Goal: Task Accomplishment & Management: Complete application form

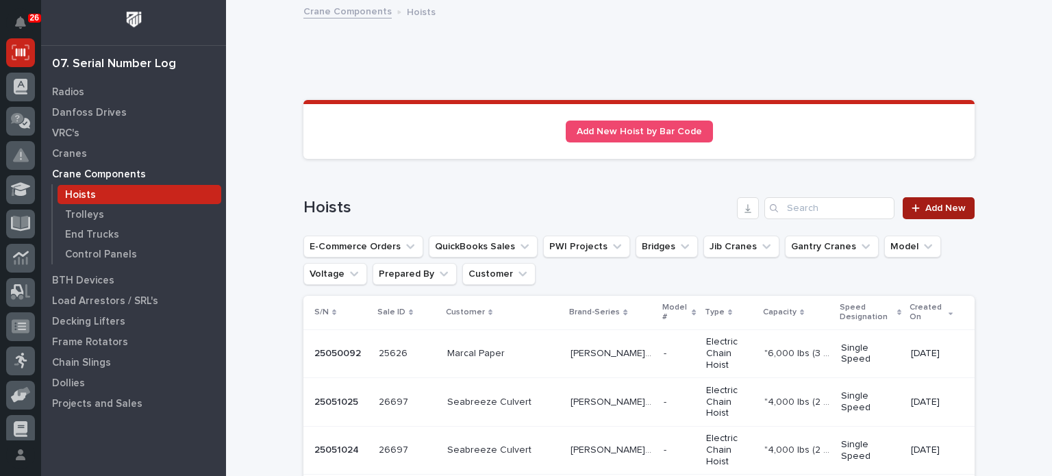
click at [925, 207] on span "Add New" at bounding box center [945, 208] width 40 height 10
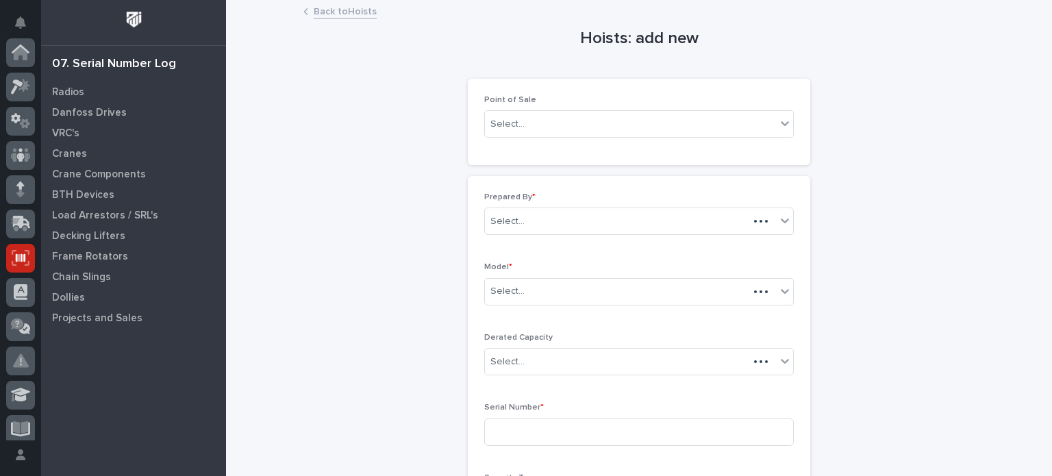
scroll to position [205, 0]
click at [760, 134] on div "Select..." at bounding box center [630, 124] width 291 height 23
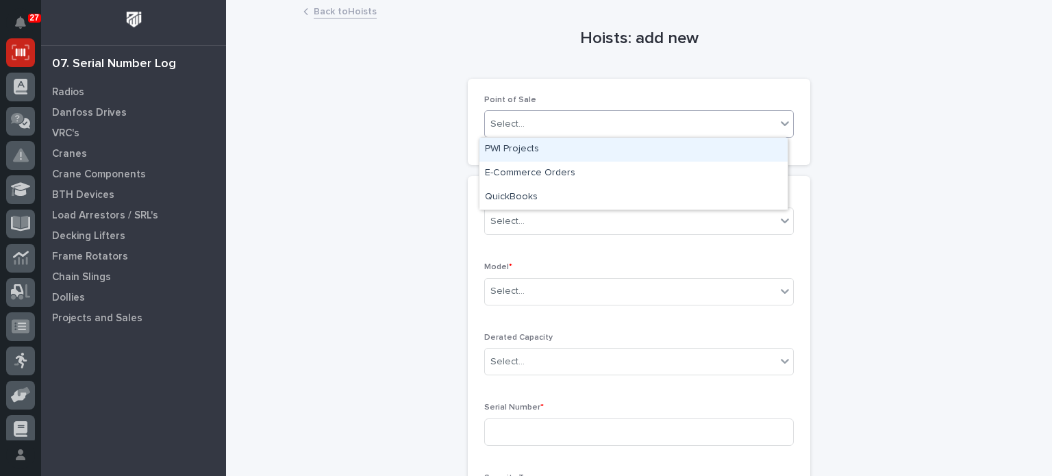
click at [747, 147] on div "PWI Projects" at bounding box center [633, 150] width 308 height 24
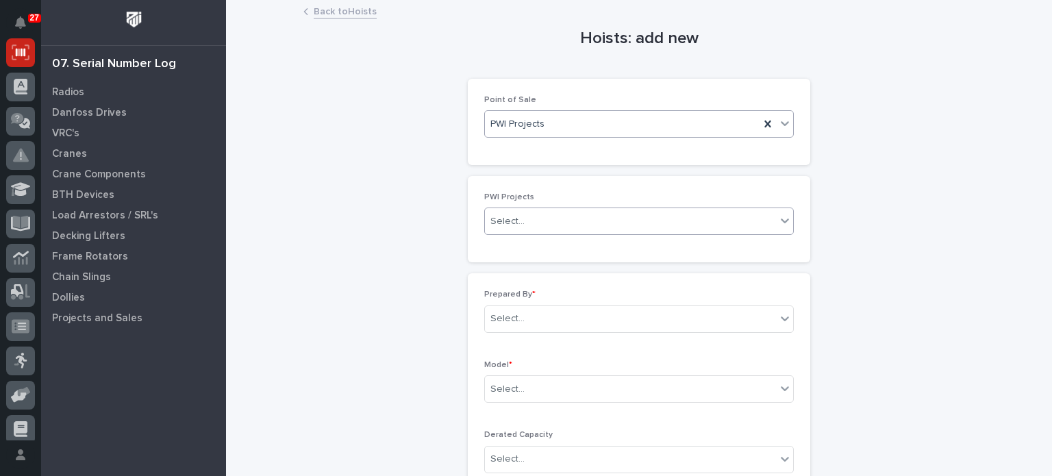
click at [738, 217] on div "Select..." at bounding box center [630, 221] width 291 height 23
type input "*****"
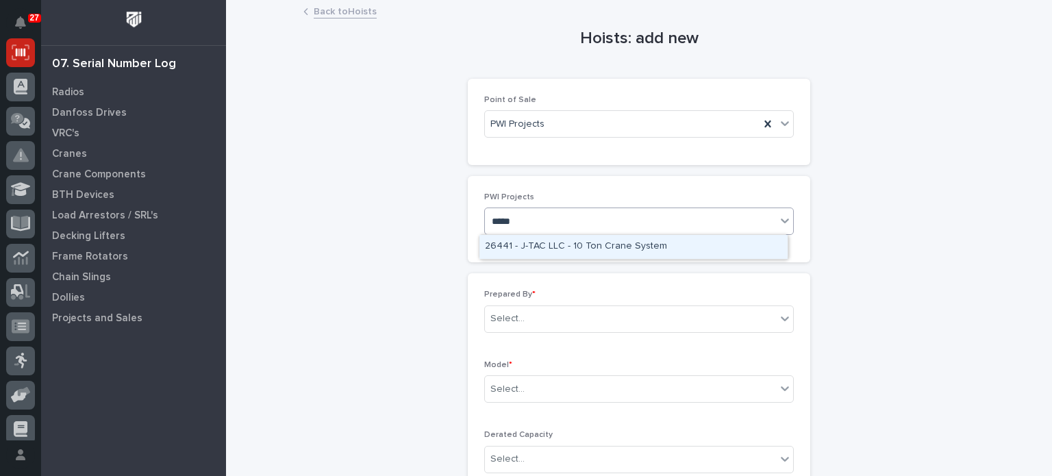
click at [717, 249] on div "26441 - J-TAC LLC - 10 Ton Crane System" at bounding box center [633, 247] width 308 height 24
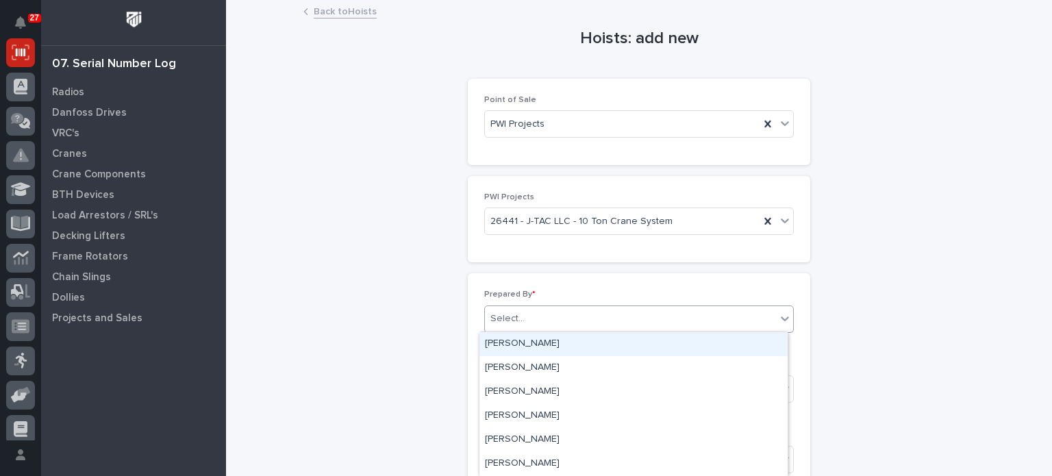
click at [754, 309] on div "Select..." at bounding box center [630, 318] width 291 height 23
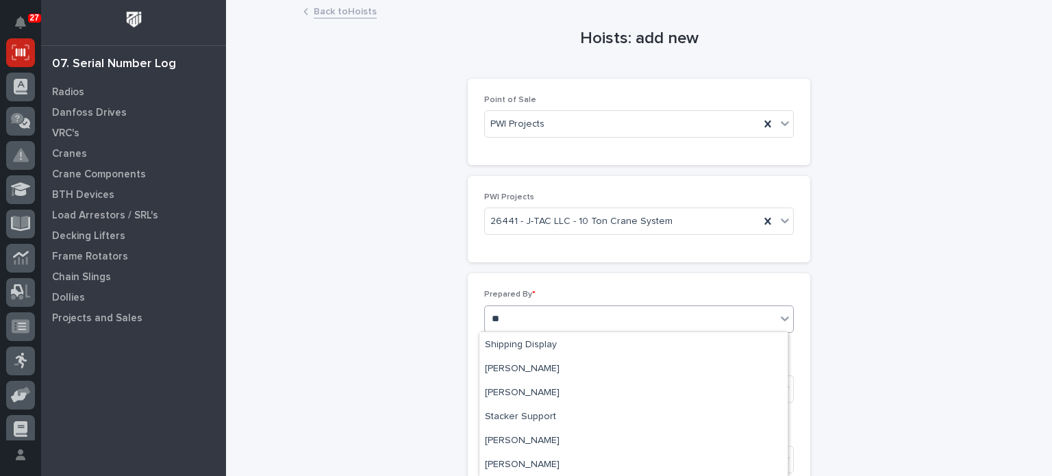
scroll to position [263, 0]
type input "***"
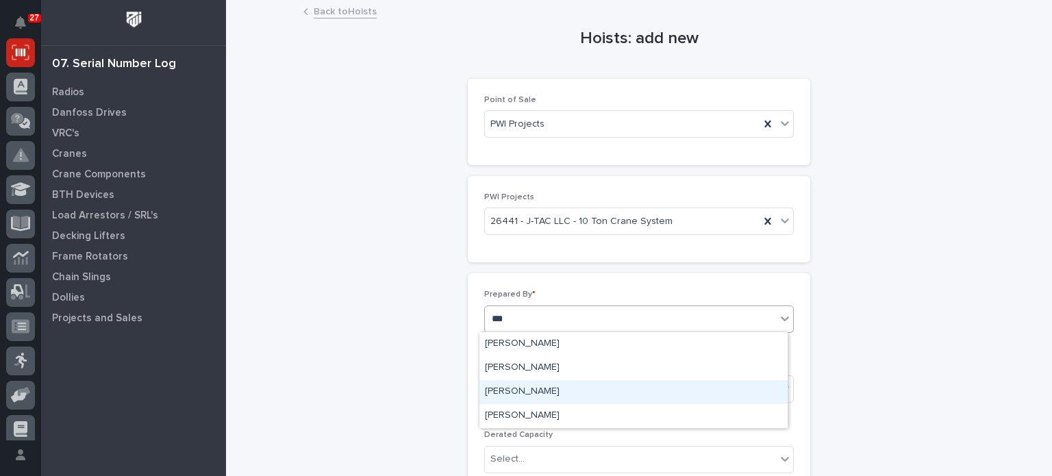
click at [619, 399] on div "[PERSON_NAME]" at bounding box center [633, 392] width 308 height 24
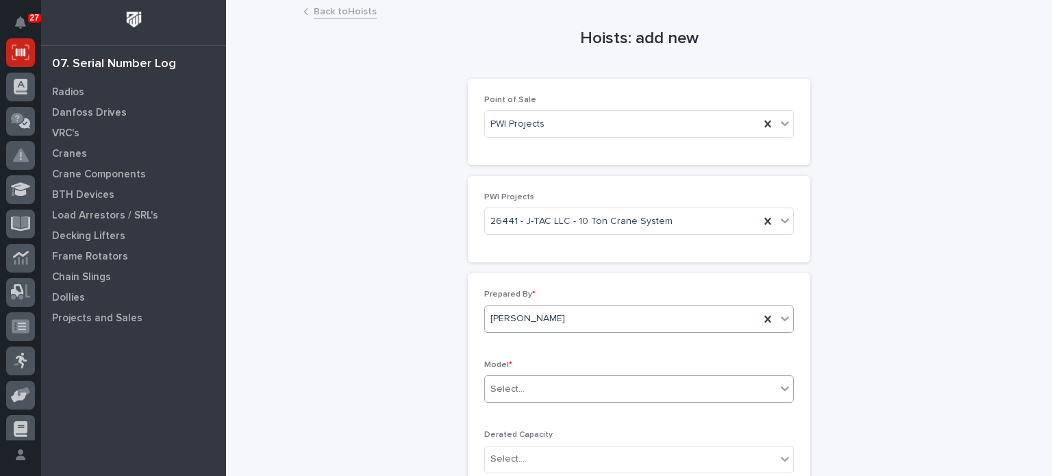
click at [729, 388] on div "Select..." at bounding box center [630, 389] width 291 height 23
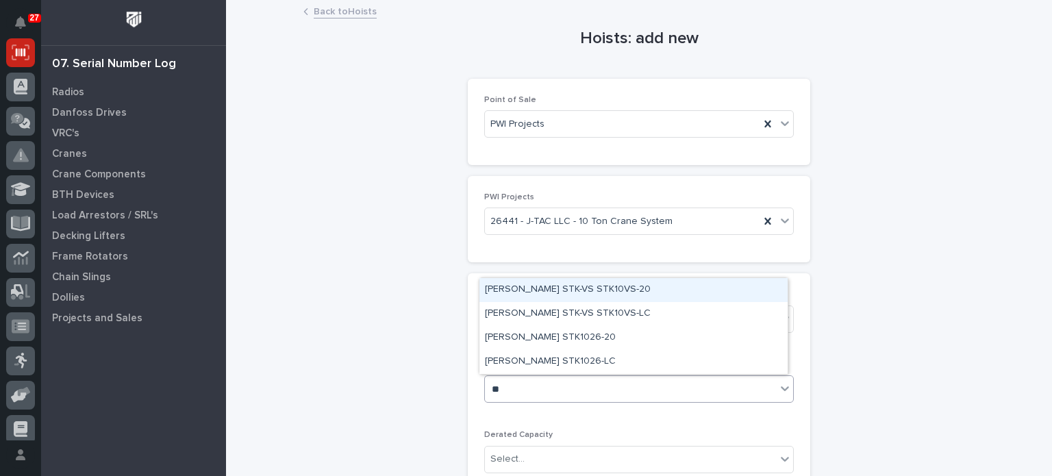
type input "*"
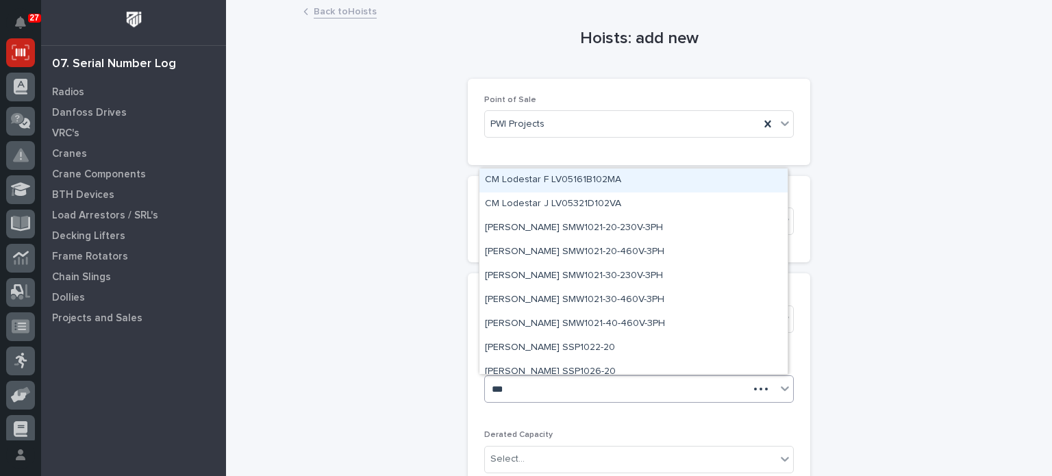
type input "****"
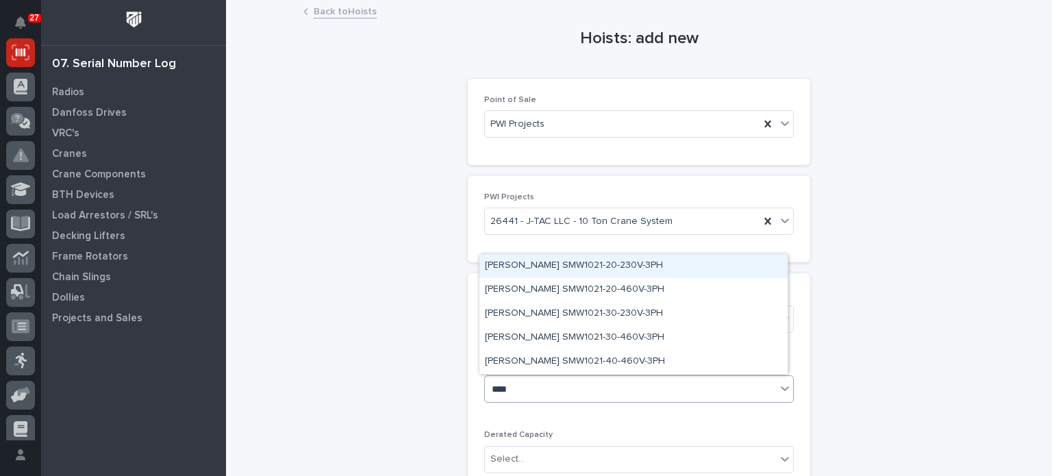
click at [620, 268] on div "[PERSON_NAME] SMW1021-20-230V-3PH" at bounding box center [633, 266] width 308 height 24
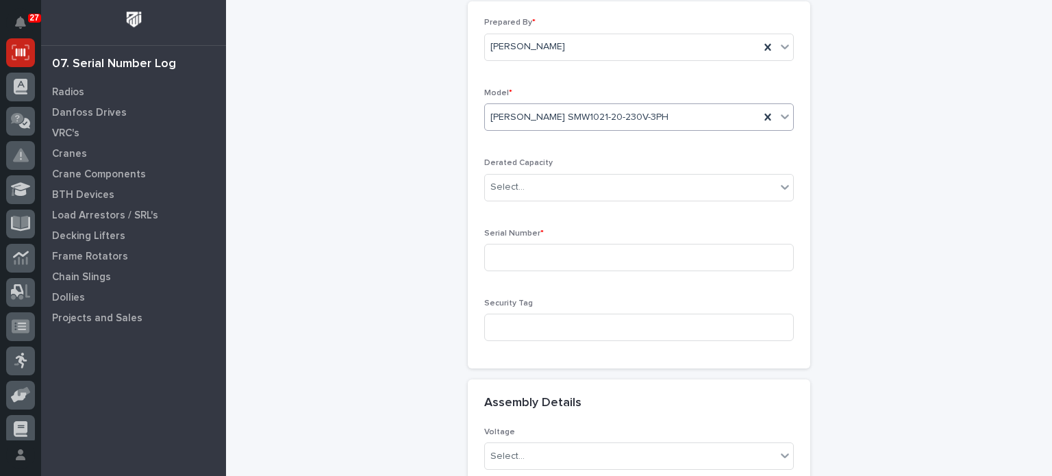
scroll to position [282, 0]
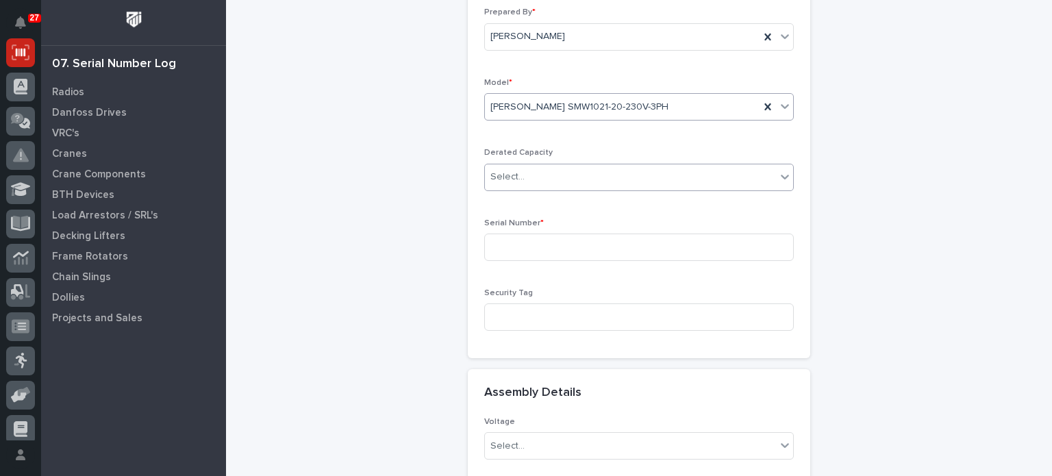
click at [750, 179] on div "Select..." at bounding box center [630, 177] width 291 height 23
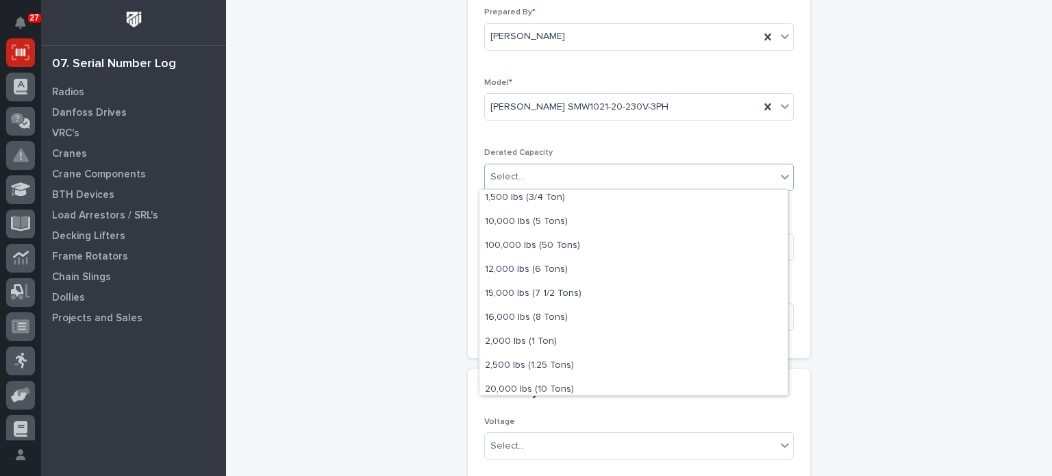
scroll to position [55, 0]
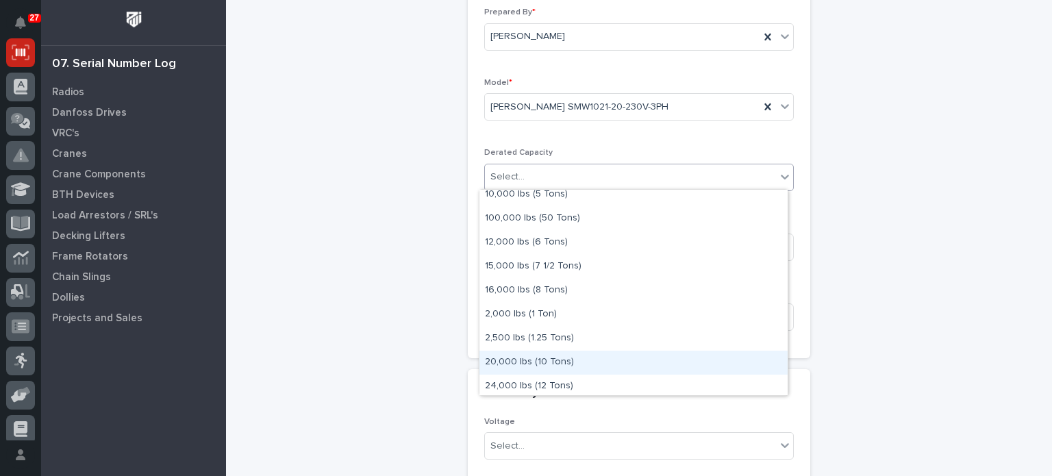
click at [657, 361] on div "20,000 lbs (10 Tons)" at bounding box center [633, 363] width 308 height 24
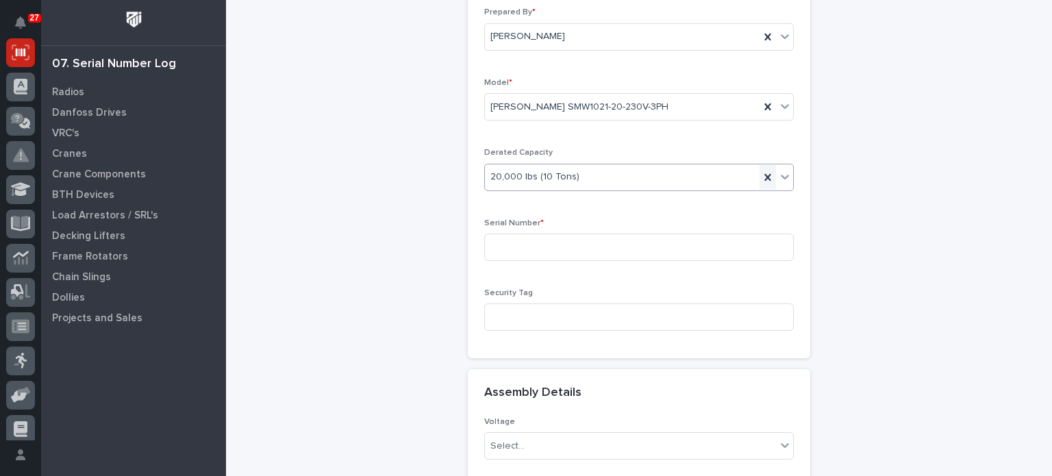
click at [761, 177] on icon at bounding box center [768, 177] width 14 height 14
click at [732, 244] on input at bounding box center [638, 246] width 309 height 27
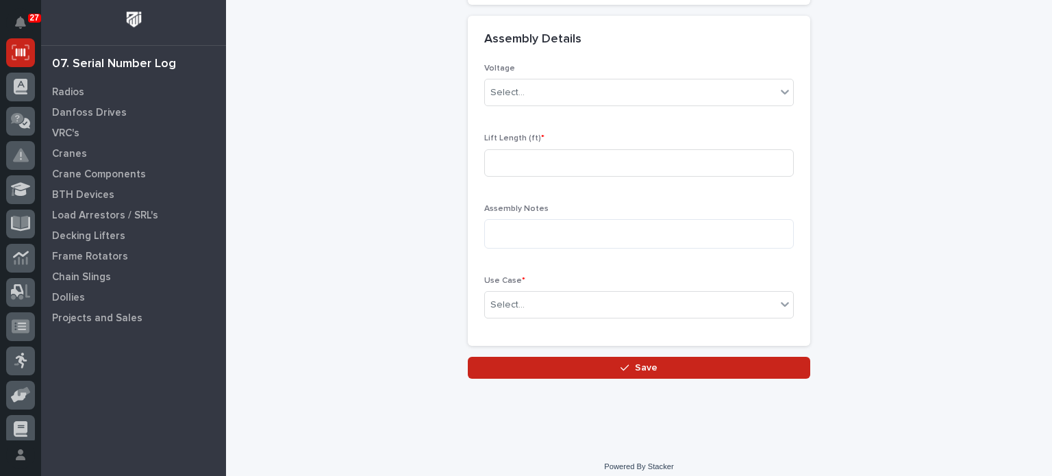
scroll to position [644, 0]
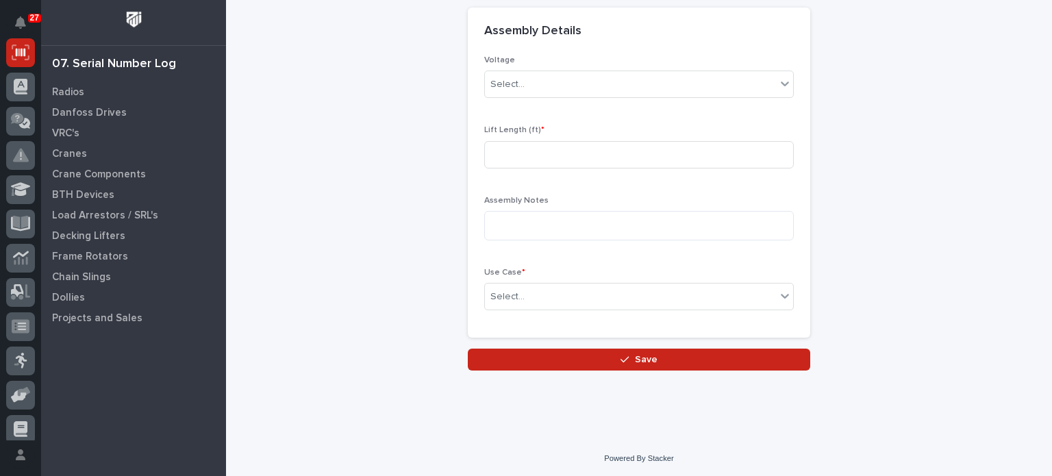
type input "250800379"
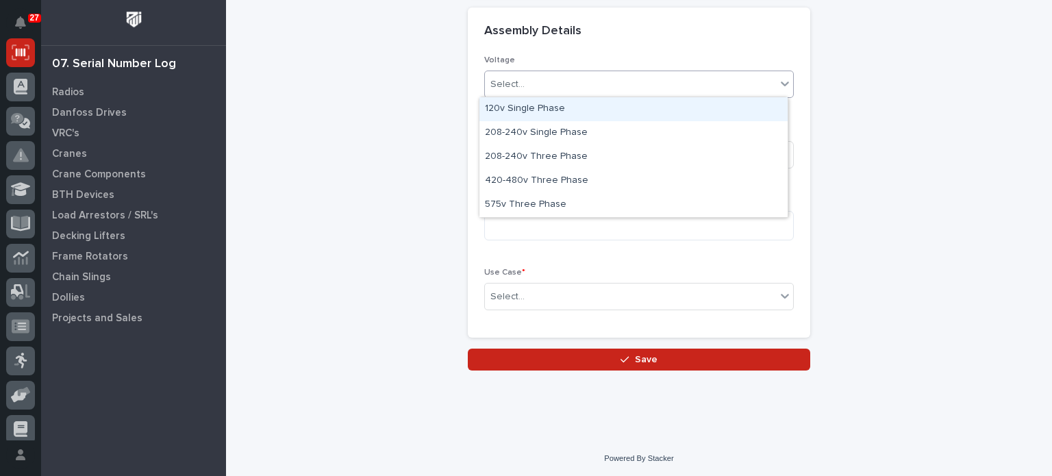
click at [658, 89] on div "Select..." at bounding box center [630, 84] width 291 height 23
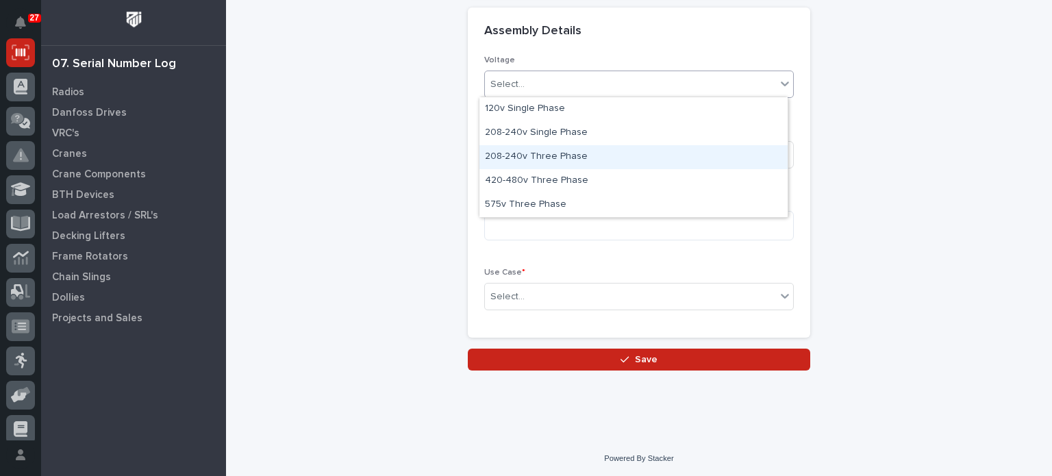
click at [648, 160] on div "208-240v Three Phase" at bounding box center [633, 157] width 308 height 24
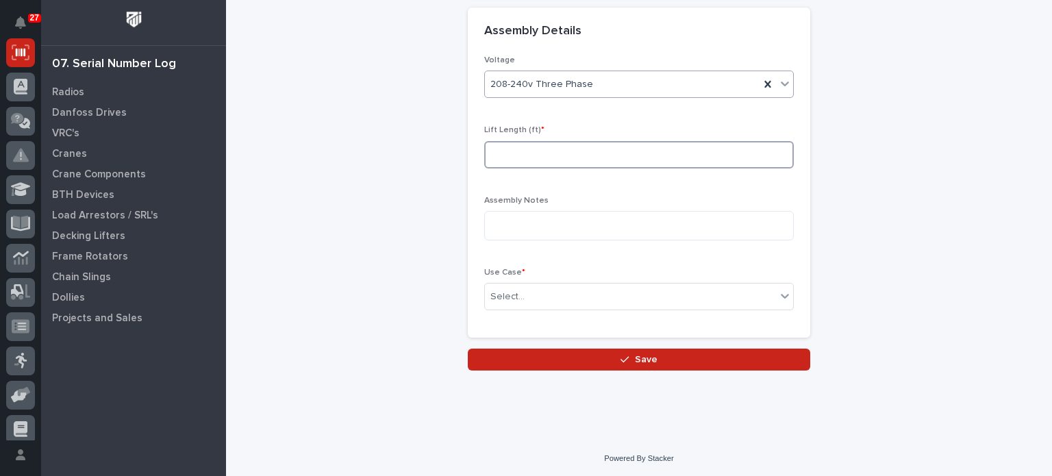
click at [648, 160] on input at bounding box center [638, 154] width 309 height 27
type input "20"
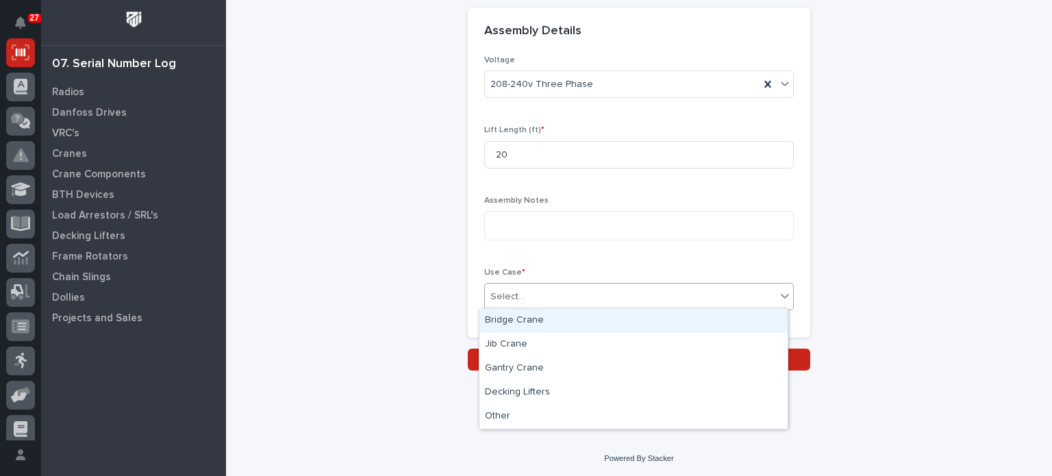
click at [667, 290] on div "Select..." at bounding box center [630, 296] width 291 height 23
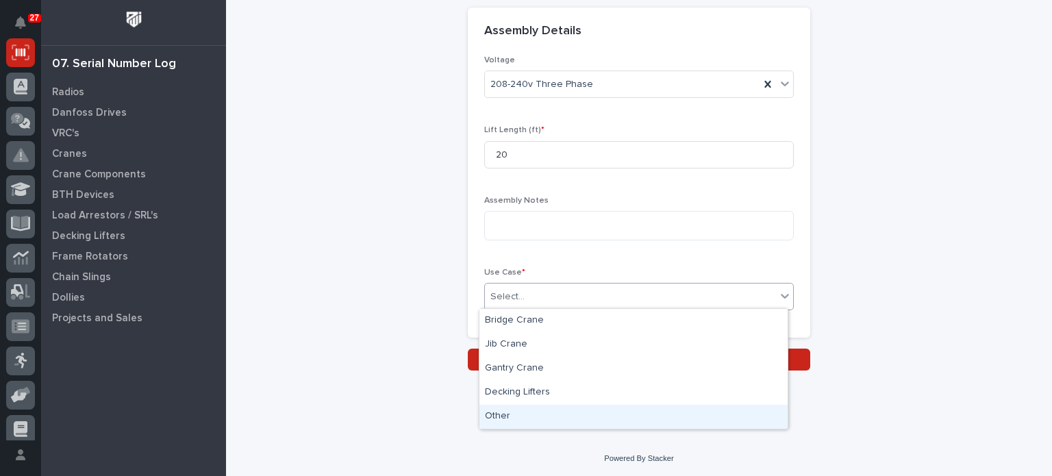
click at [608, 427] on div "Other" at bounding box center [633, 417] width 308 height 24
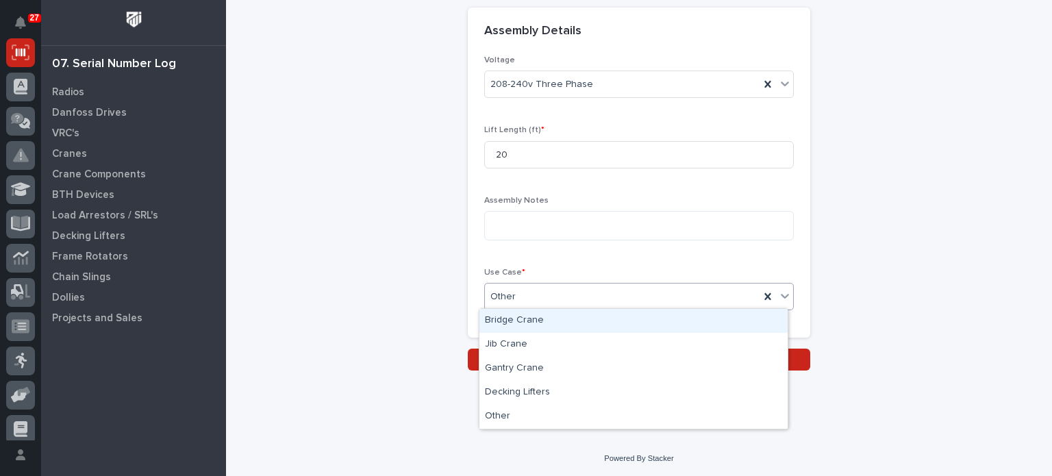
click at [779, 298] on icon at bounding box center [785, 296] width 14 height 14
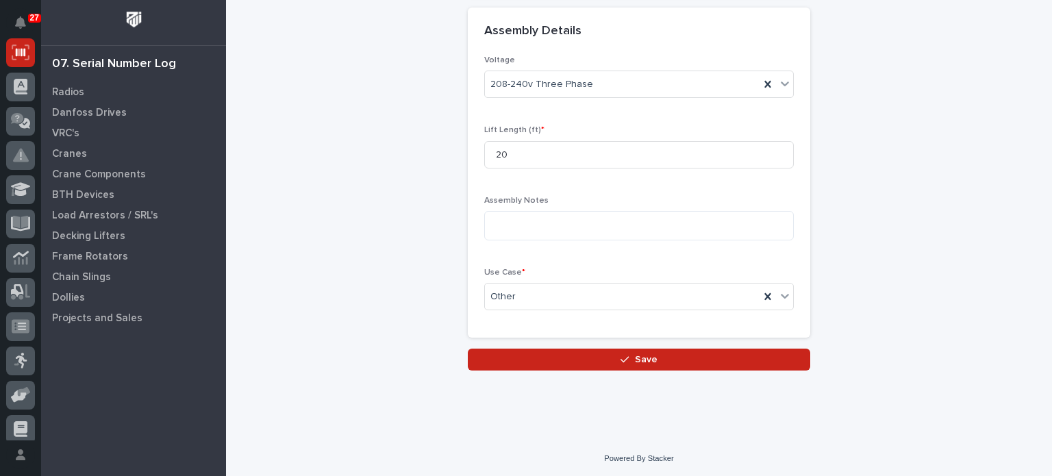
drag, startPoint x: 892, startPoint y: 136, endPoint x: 963, endPoint y: 82, distance: 88.9
click at [761, 298] on icon at bounding box center [768, 297] width 14 height 14
click at [761, 298] on div "Select..." at bounding box center [630, 296] width 291 height 23
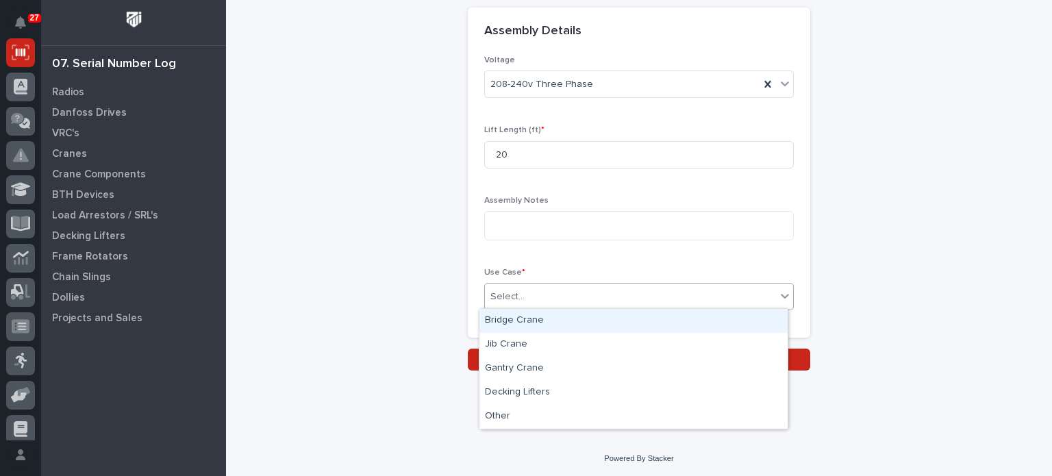
click at [696, 322] on div "Bridge Crane" at bounding box center [633, 321] width 308 height 24
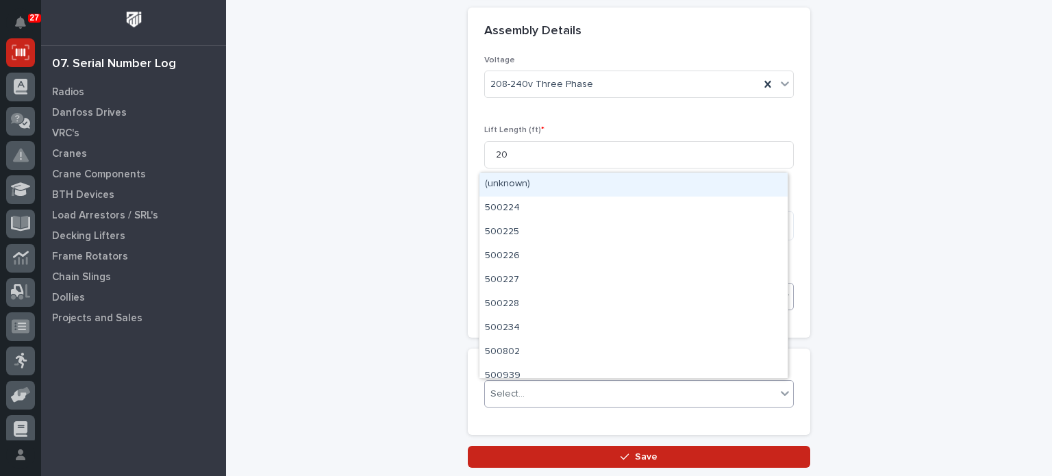
click at [776, 396] on div at bounding box center [784, 393] width 16 height 25
type input "********"
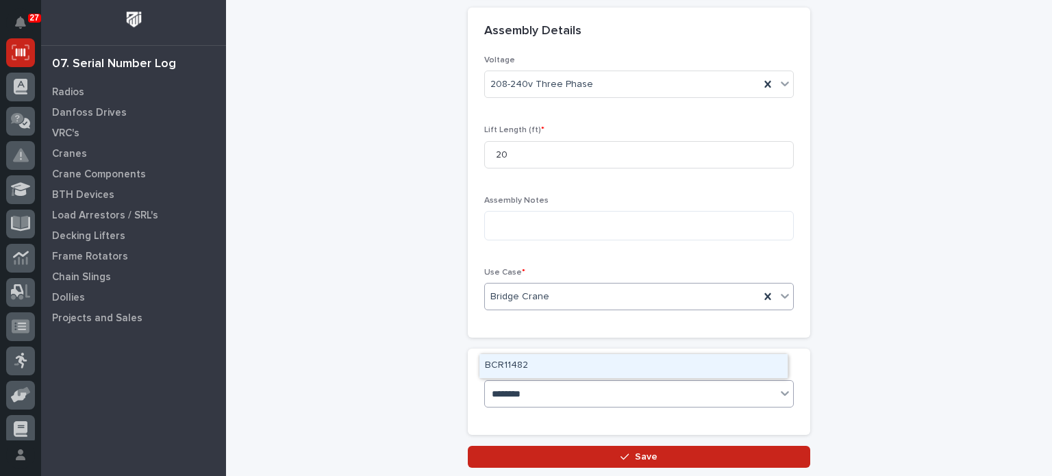
click at [659, 370] on div "BCR11482" at bounding box center [633, 366] width 308 height 24
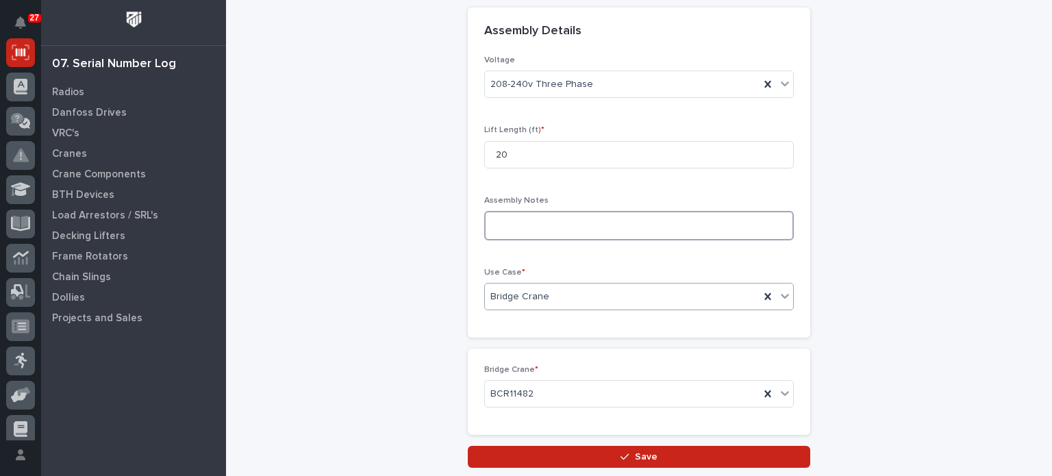
click at [705, 224] on textarea at bounding box center [638, 225] width 309 height 29
type textarea "**********"
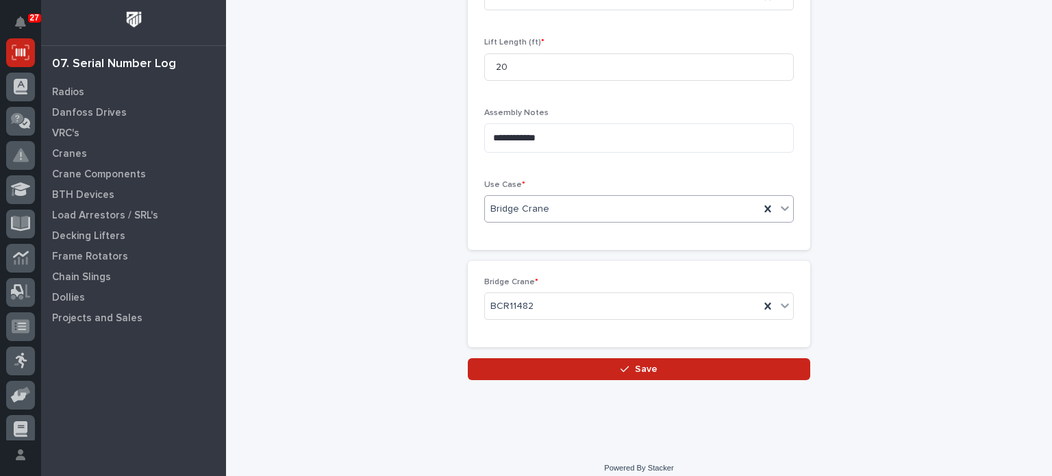
scroll to position [740, 0]
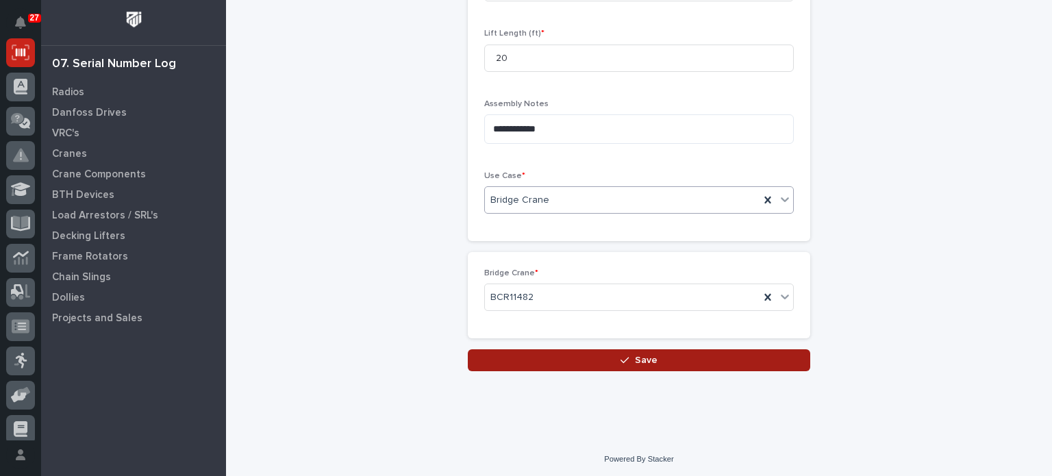
click at [756, 359] on button "Save" at bounding box center [639, 360] width 342 height 22
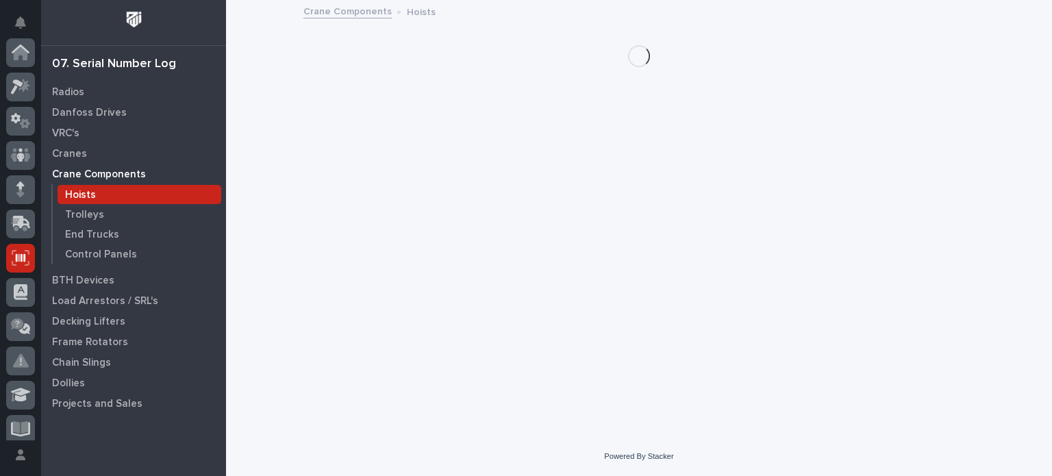
scroll to position [205, 0]
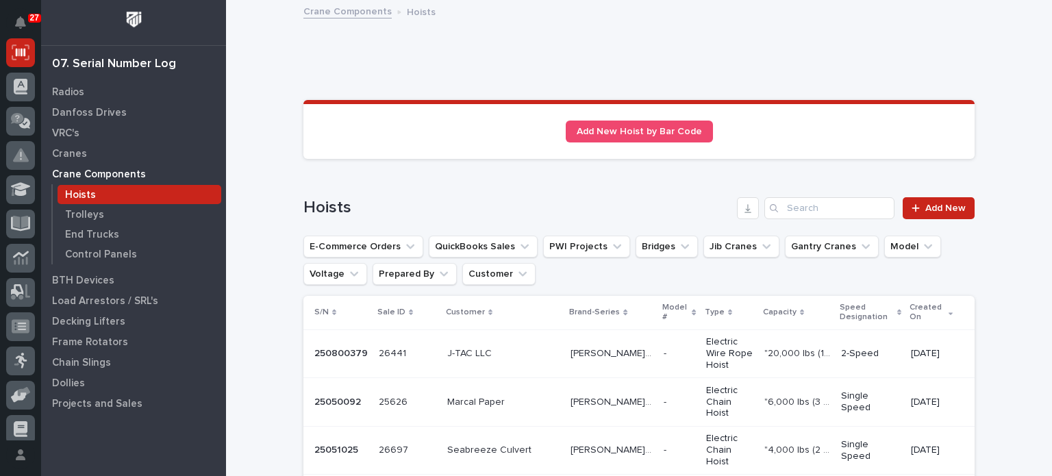
click at [592, 347] on p "[PERSON_NAME] SMW" at bounding box center [612, 352] width 85 height 14
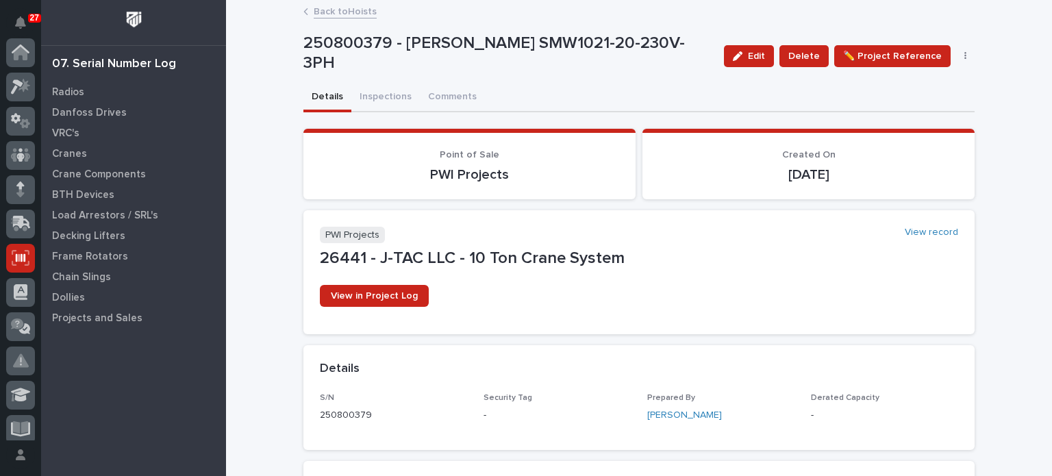
scroll to position [205, 0]
click at [396, 97] on button "Inspections" at bounding box center [385, 98] width 68 height 29
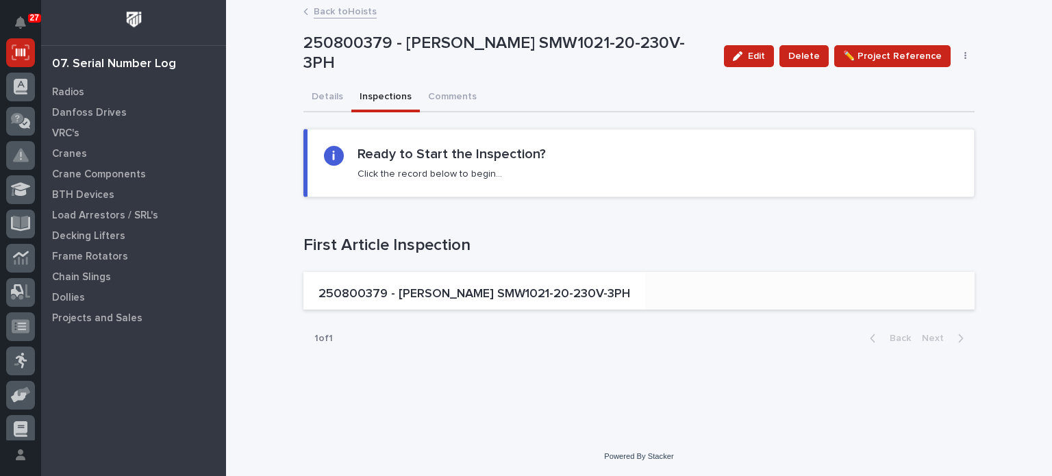
click at [494, 293] on p "250800379 - [PERSON_NAME] SMW1021-20-230V-3PH" at bounding box center [474, 294] width 312 height 15
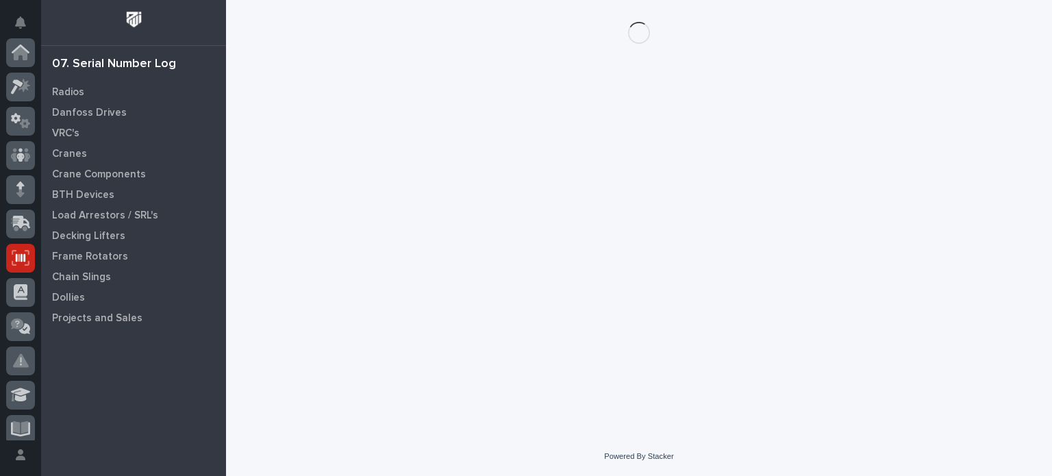
scroll to position [205, 0]
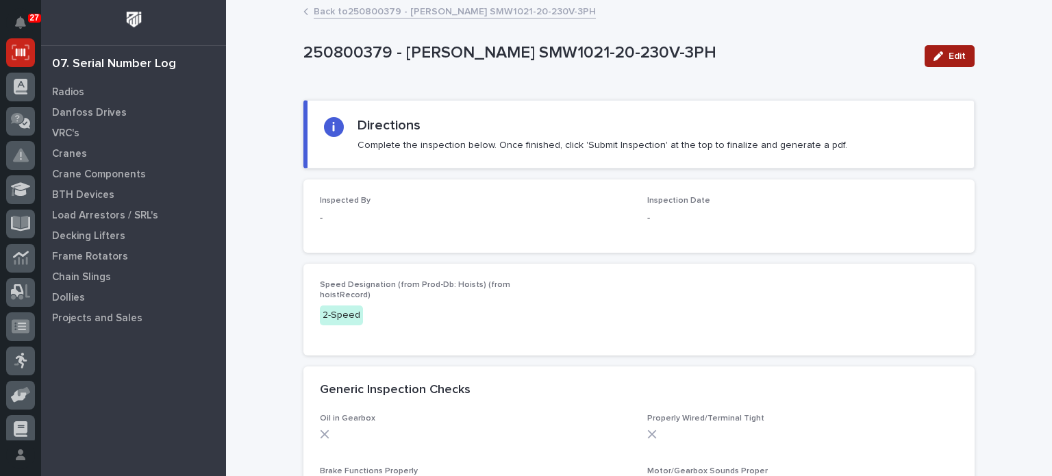
click at [952, 54] on span "Edit" at bounding box center [956, 56] width 17 height 12
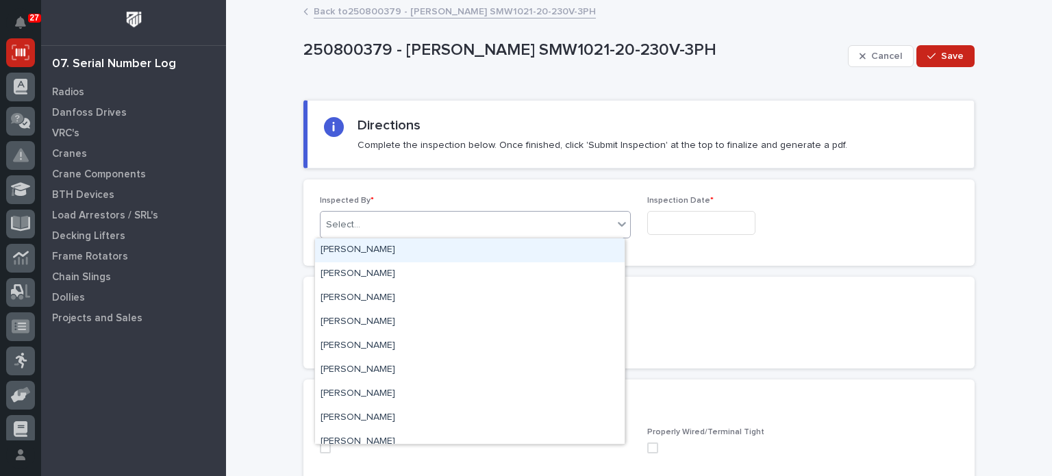
click at [613, 225] on div at bounding box center [621, 224] width 16 height 25
type input "****"
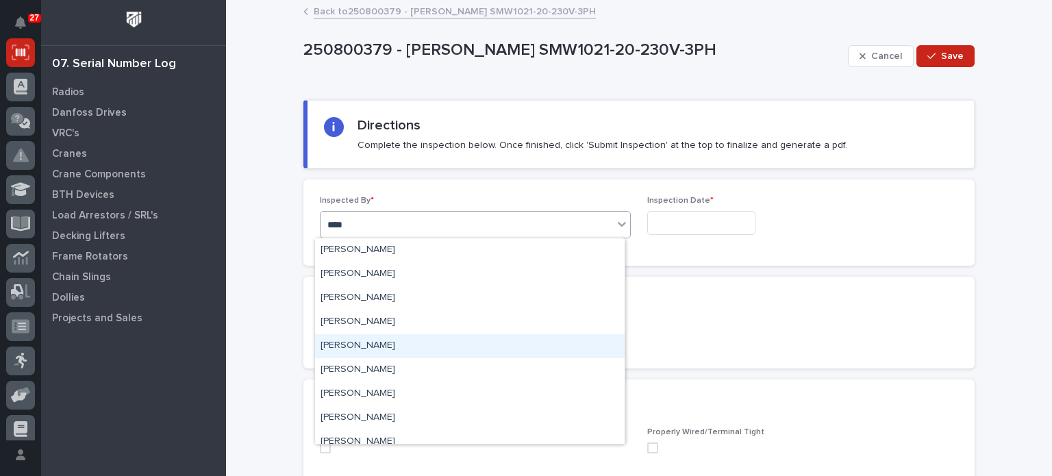
click at [424, 342] on div "[PERSON_NAME]" at bounding box center [469, 346] width 309 height 24
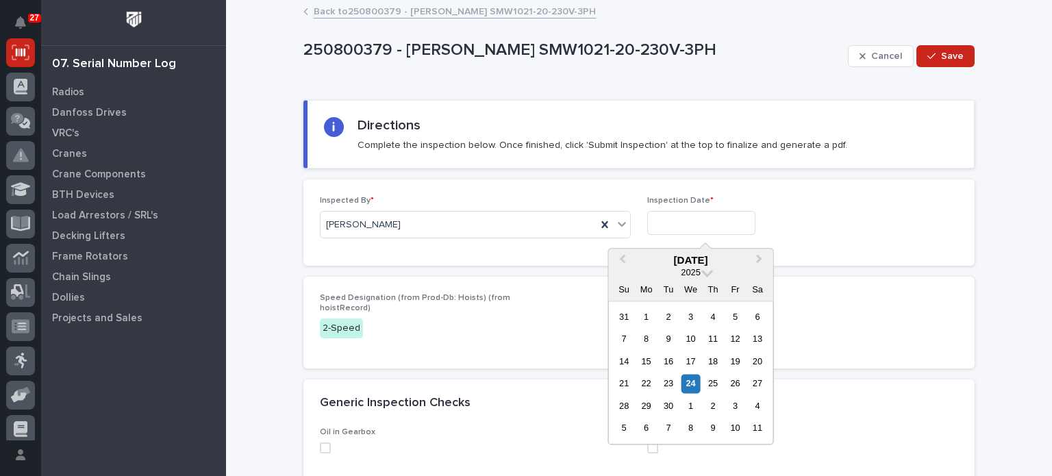
click at [698, 220] on input "text" at bounding box center [701, 223] width 108 height 24
click at [696, 381] on div "24" at bounding box center [690, 384] width 18 height 18
type input "**********"
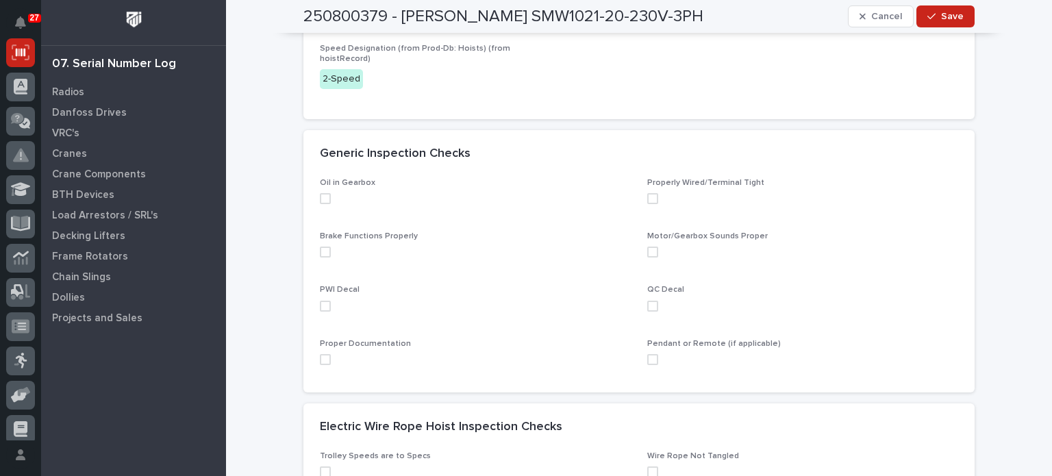
scroll to position [268, 0]
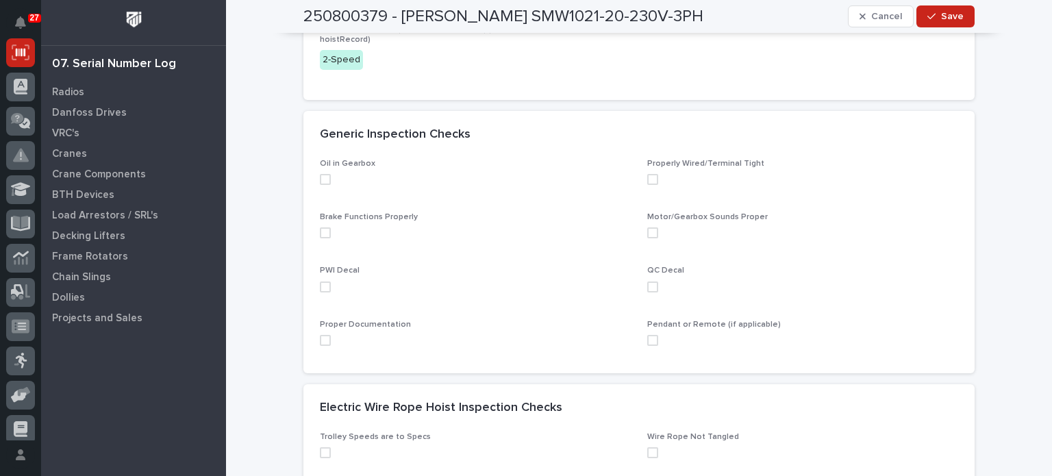
click at [320, 183] on span at bounding box center [325, 179] width 11 height 11
click at [320, 228] on span at bounding box center [325, 232] width 11 height 11
click at [647, 230] on span at bounding box center [652, 232] width 11 height 11
click at [647, 178] on span at bounding box center [652, 179] width 11 height 11
click at [647, 340] on span at bounding box center [652, 340] width 11 height 11
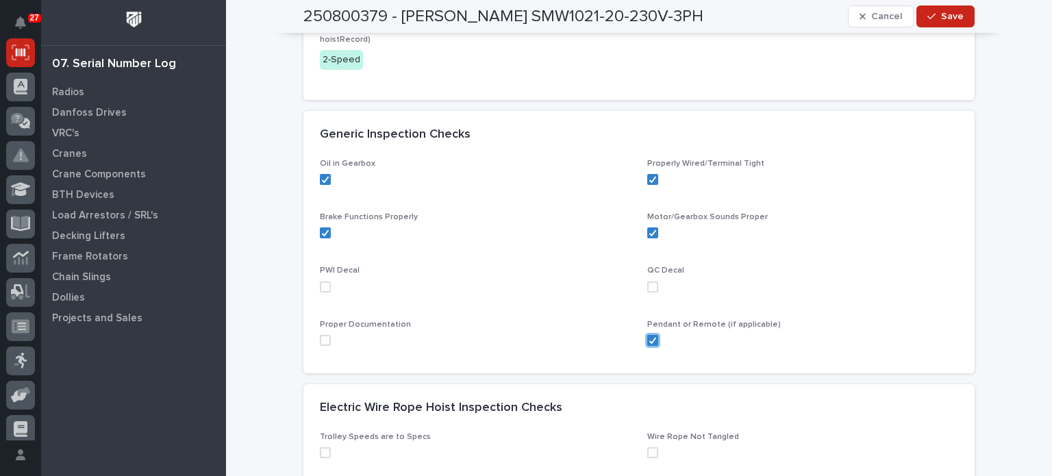
click at [322, 340] on span at bounding box center [325, 340] width 11 height 11
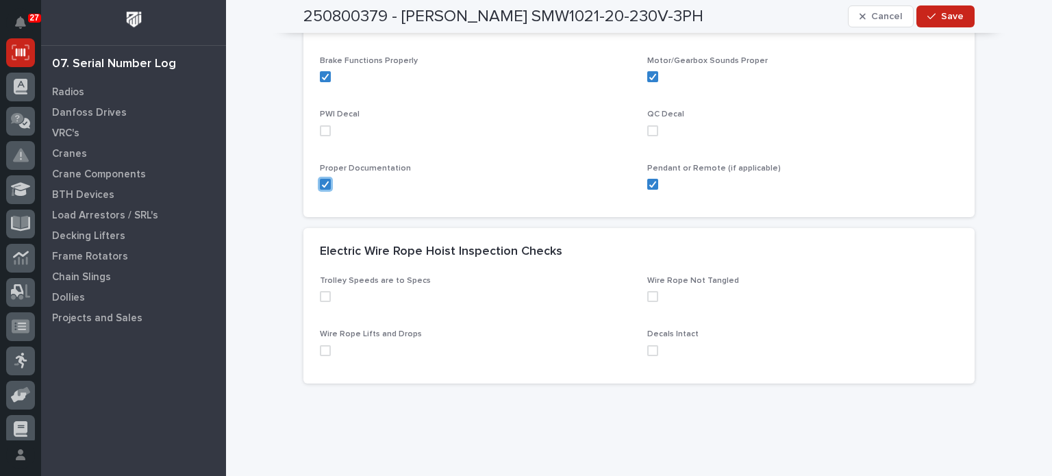
scroll to position [449, 0]
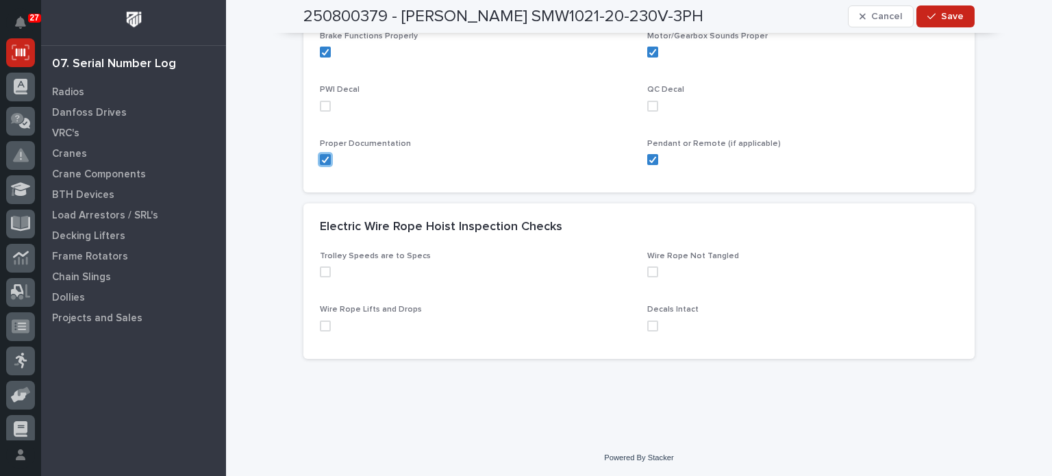
click at [647, 272] on span at bounding box center [652, 271] width 11 height 11
click at [320, 322] on span at bounding box center [325, 325] width 11 height 11
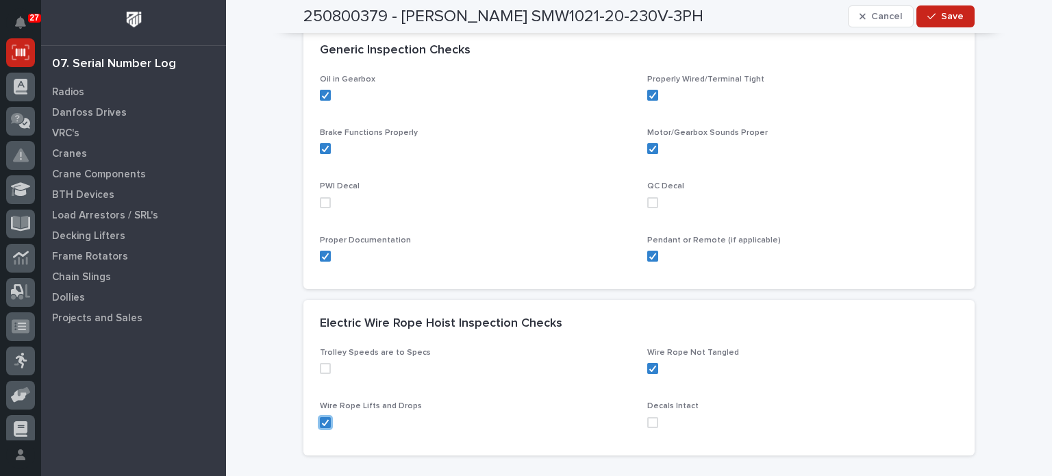
scroll to position [355, 0]
click at [320, 203] on span at bounding box center [325, 200] width 11 height 11
click at [647, 421] on span at bounding box center [652, 420] width 11 height 11
click at [647, 201] on span at bounding box center [652, 200] width 11 height 11
click at [322, 368] on span at bounding box center [325, 366] width 11 height 11
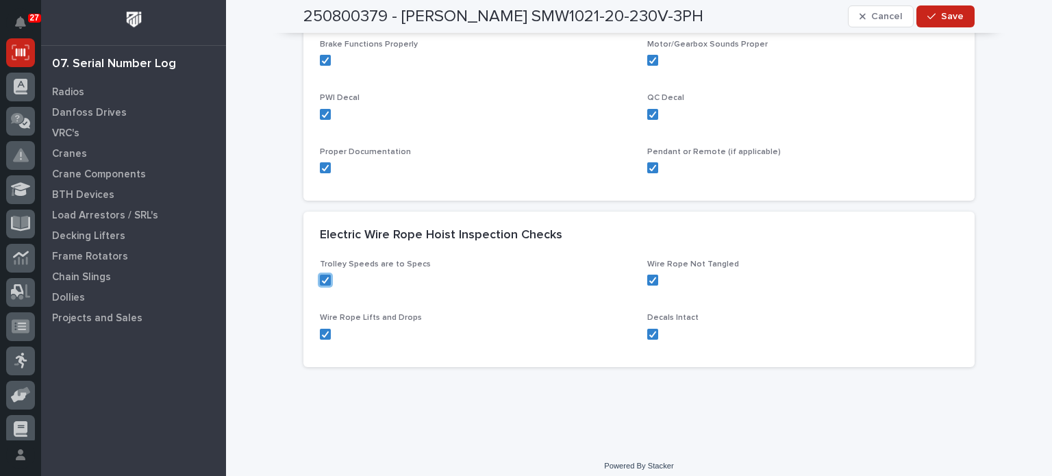
scroll to position [449, 0]
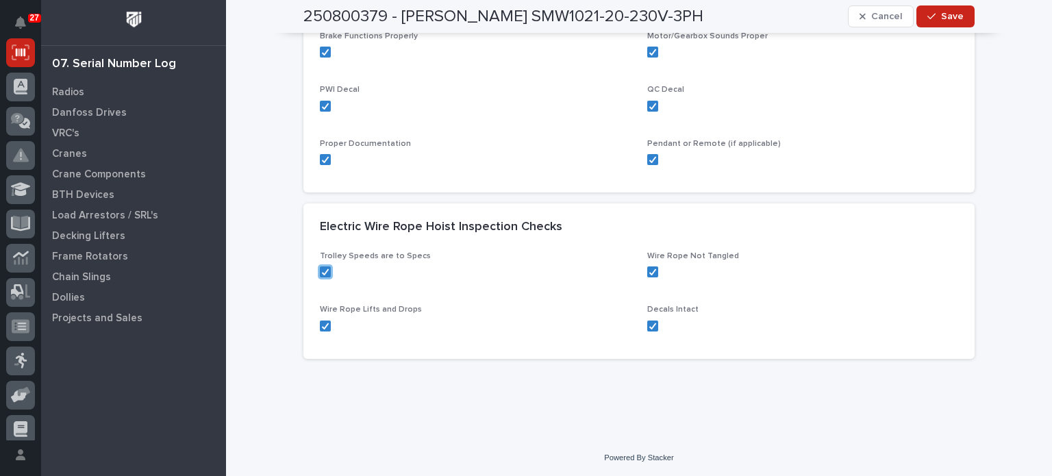
click at [950, 10] on span "Save" at bounding box center [952, 16] width 23 height 12
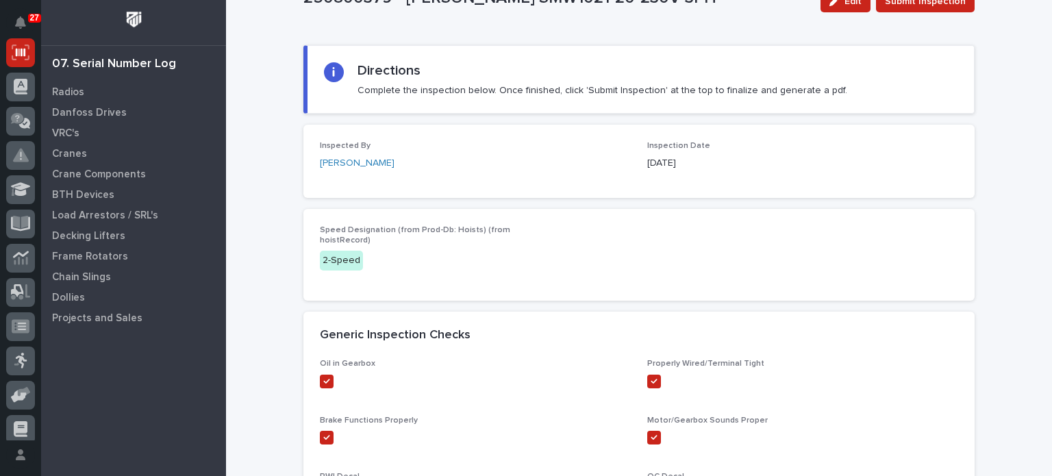
scroll to position [84, 0]
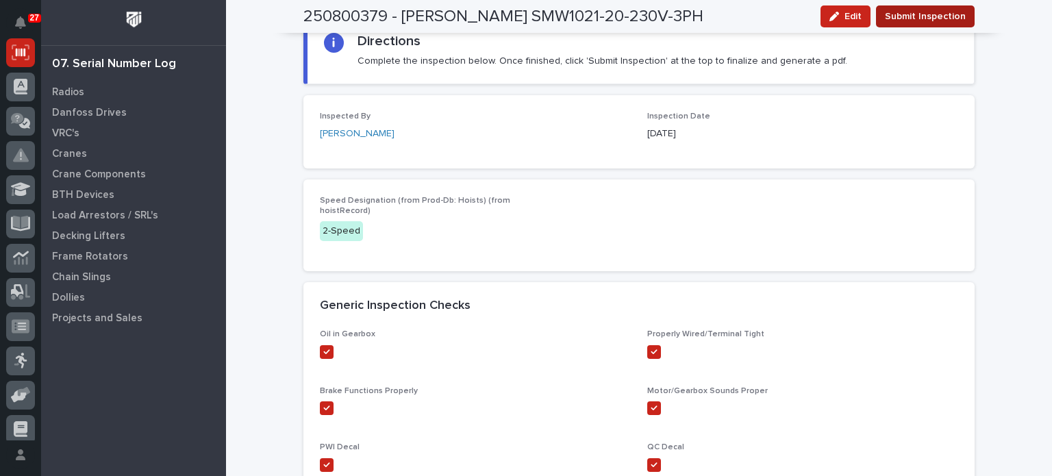
click at [937, 14] on span "Submit Inspection" at bounding box center [925, 16] width 81 height 16
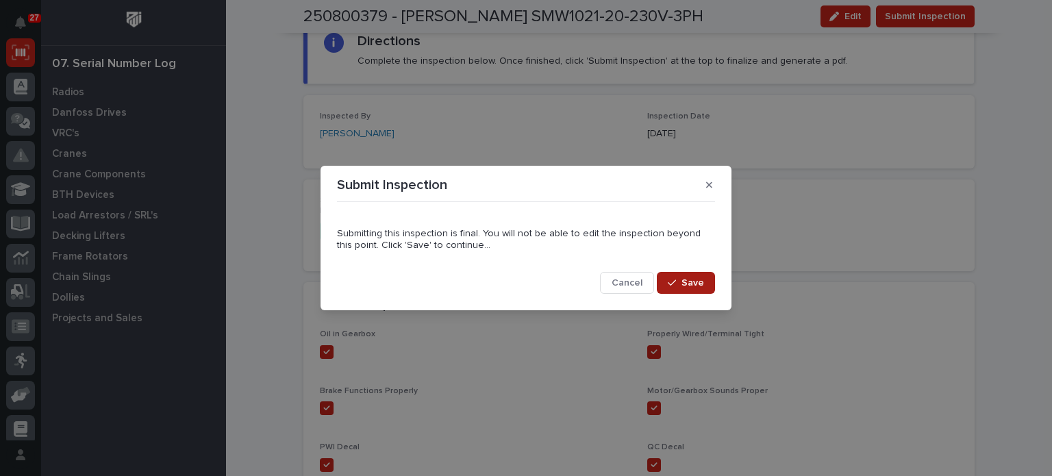
click at [687, 281] on span "Save" at bounding box center [692, 283] width 23 height 12
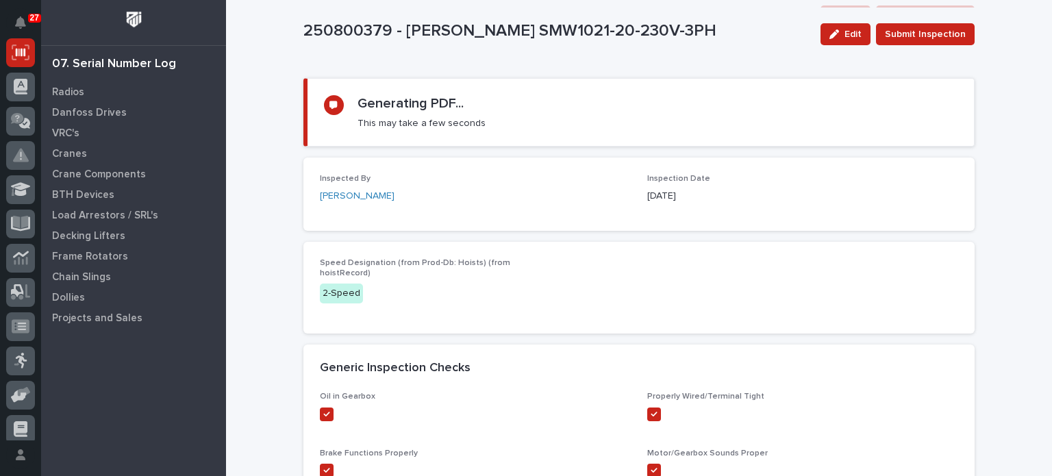
scroll to position [0, 0]
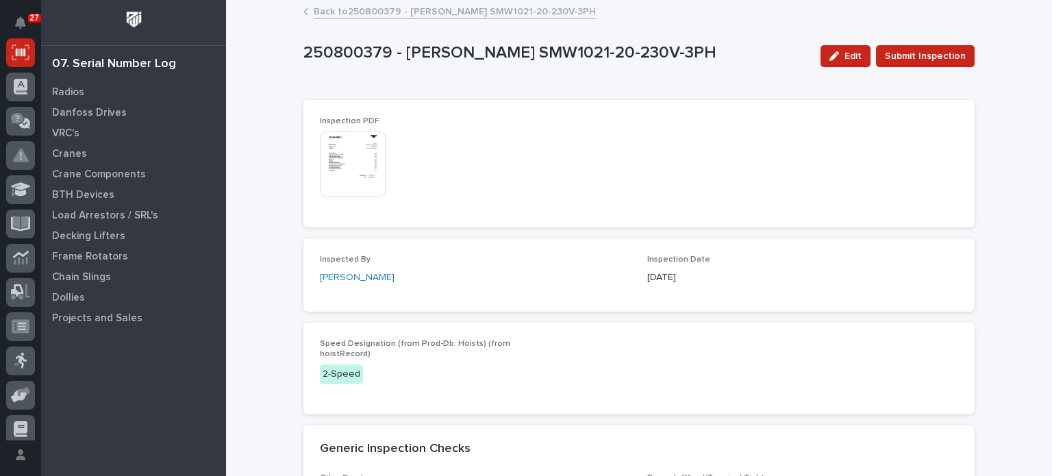
click at [351, 159] on img at bounding box center [353, 164] width 66 height 66
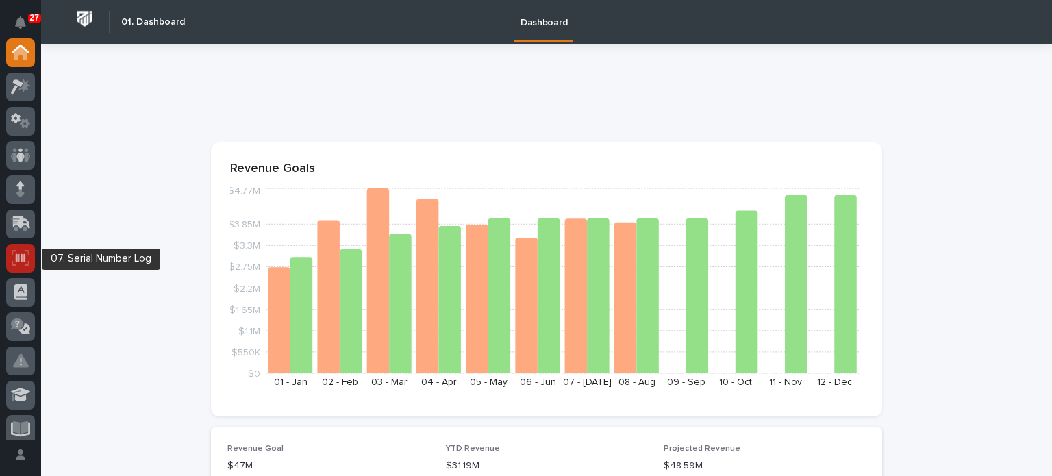
click at [25, 254] on icon at bounding box center [21, 258] width 18 height 16
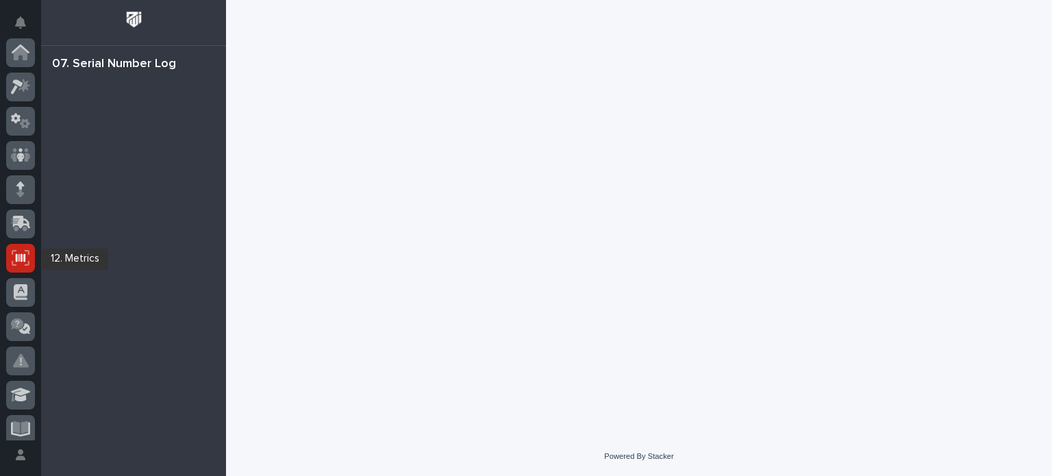
scroll to position [205, 0]
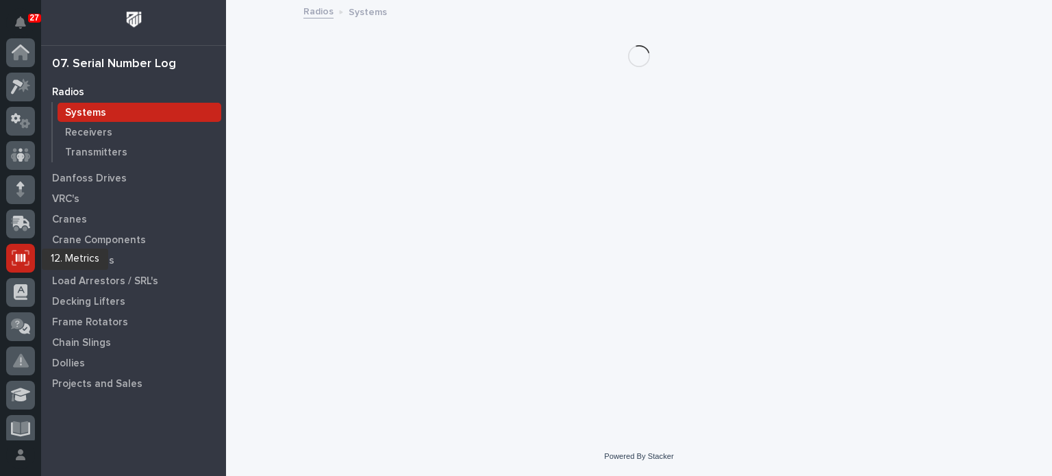
scroll to position [205, 0]
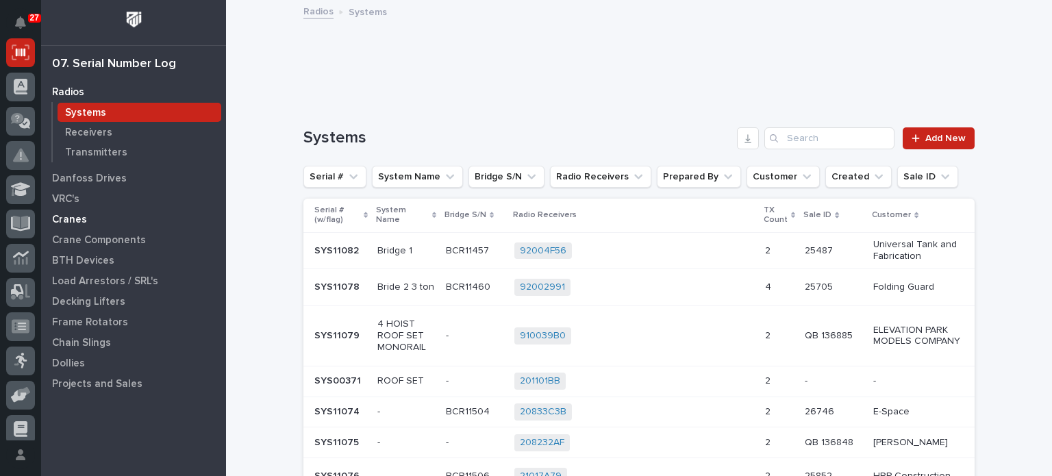
click at [69, 216] on p "Cranes" at bounding box center [69, 220] width 35 height 12
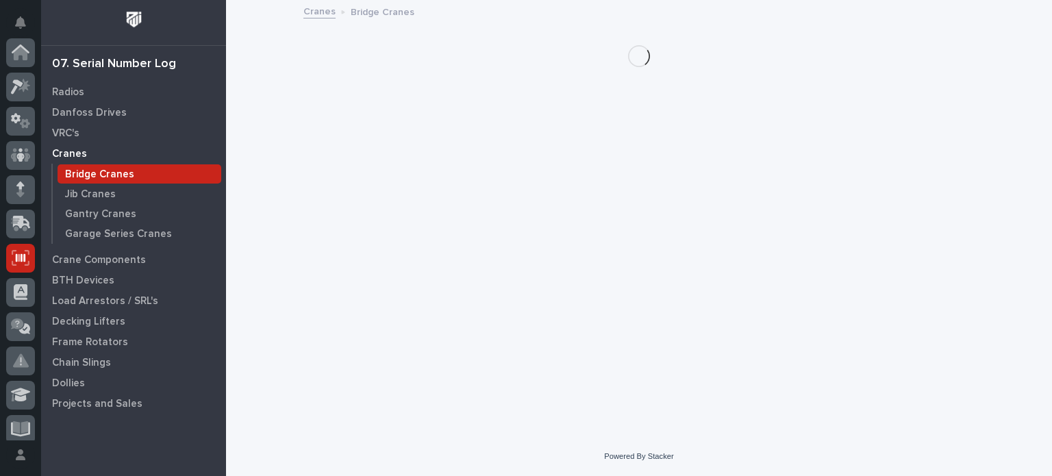
scroll to position [205, 0]
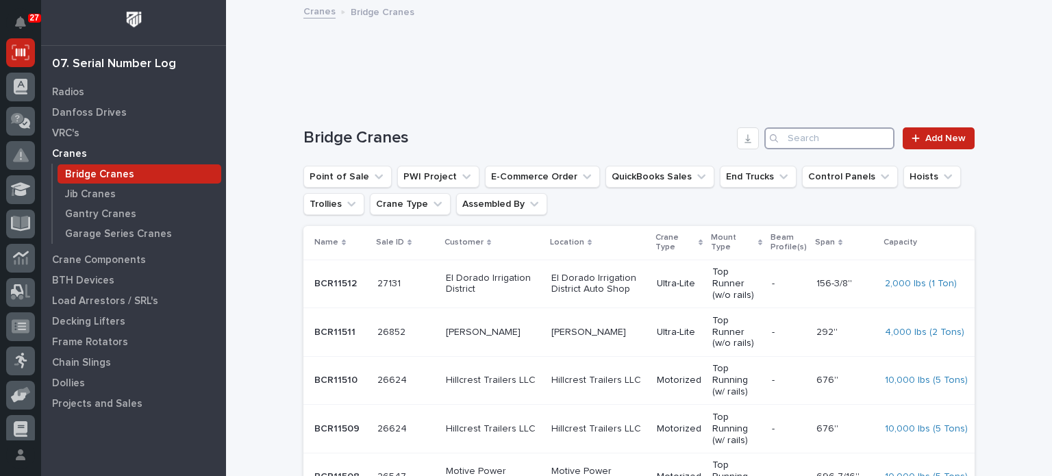
click at [833, 134] on input "Search" at bounding box center [829, 138] width 130 height 22
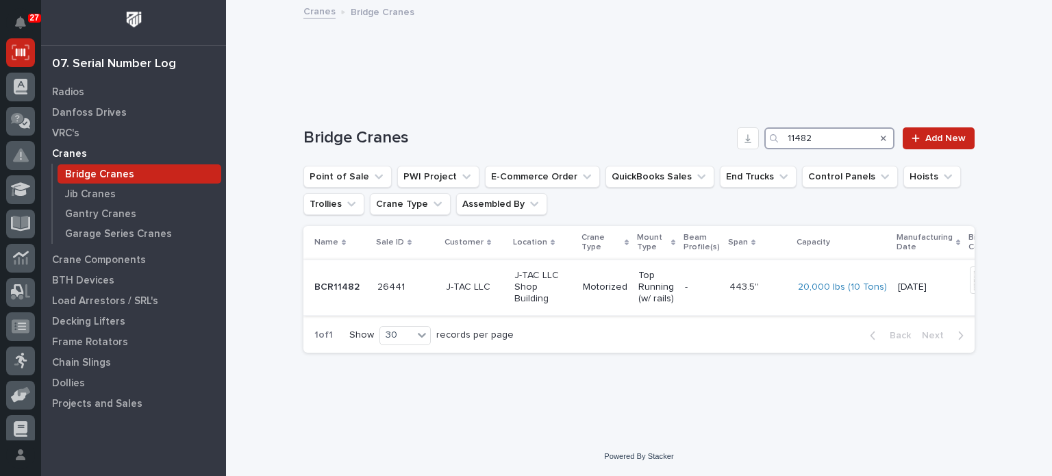
type input "11482"
click at [583, 293] on div "Motorized" at bounding box center [605, 287] width 45 height 23
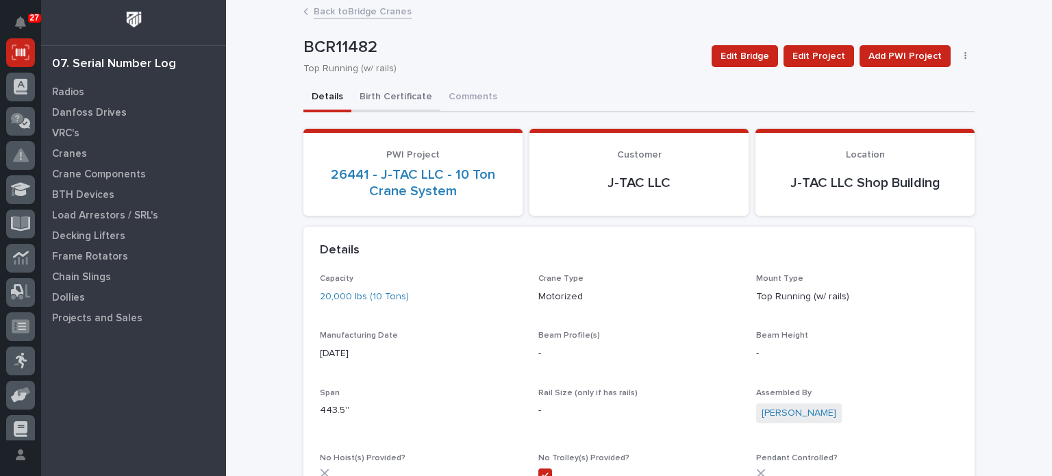
click at [394, 90] on button "Birth Certificate" at bounding box center [395, 98] width 89 height 29
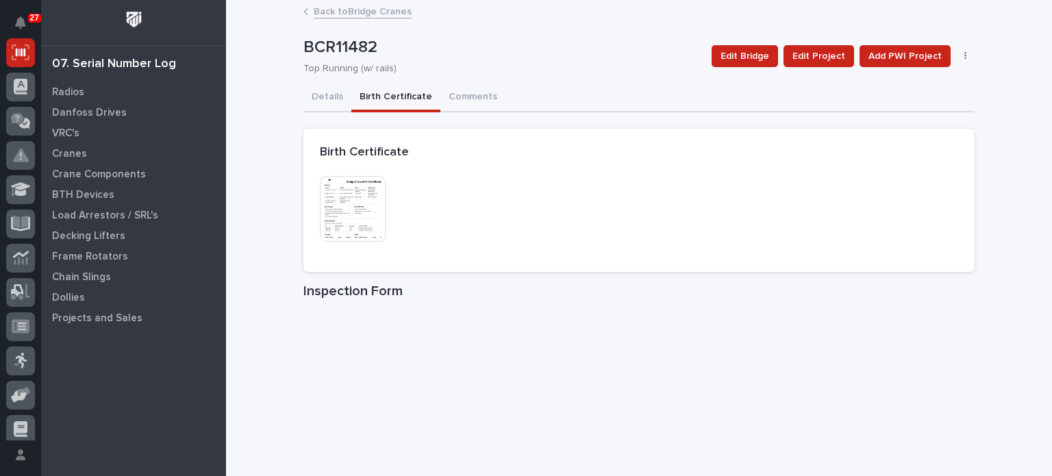
click at [362, 201] on img at bounding box center [353, 209] width 66 height 66
